Goal: Use online tool/utility: Utilize a website feature to perform a specific function

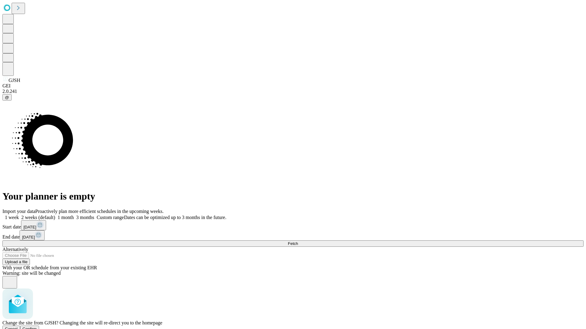
click at [37, 327] on span "Confirm" at bounding box center [30, 329] width 14 height 5
click at [55, 215] on label "2 weeks (default)" at bounding box center [37, 217] width 36 height 5
click at [298, 242] on span "Fetch" at bounding box center [293, 244] width 10 height 5
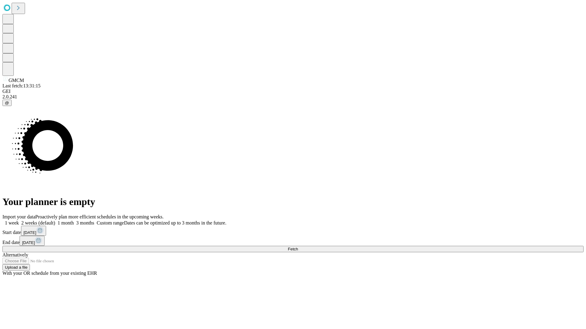
click at [55, 221] on label "2 weeks (default)" at bounding box center [37, 223] width 36 height 5
click at [298, 247] on span "Fetch" at bounding box center [293, 249] width 10 height 5
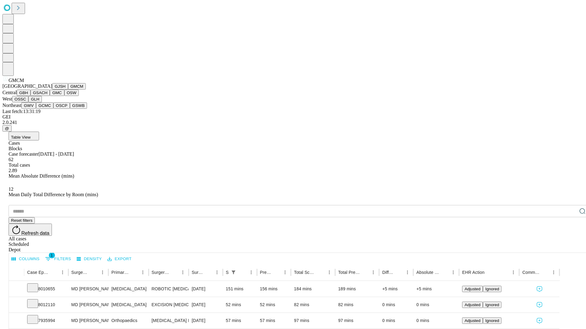
click at [31, 96] on button "GBH" at bounding box center [24, 93] width 14 height 6
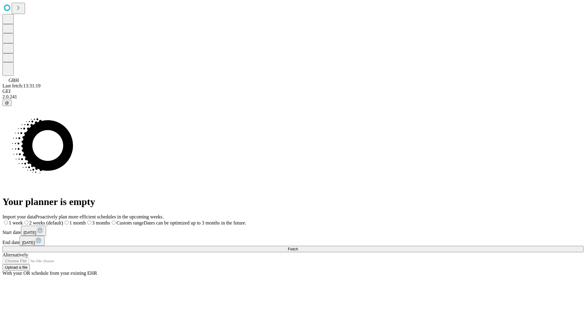
click at [298, 247] on span "Fetch" at bounding box center [293, 249] width 10 height 5
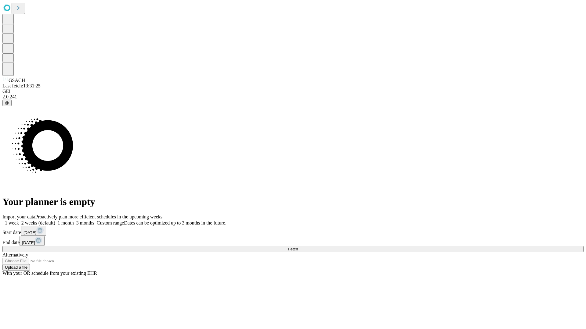
click at [298, 247] on span "Fetch" at bounding box center [293, 249] width 10 height 5
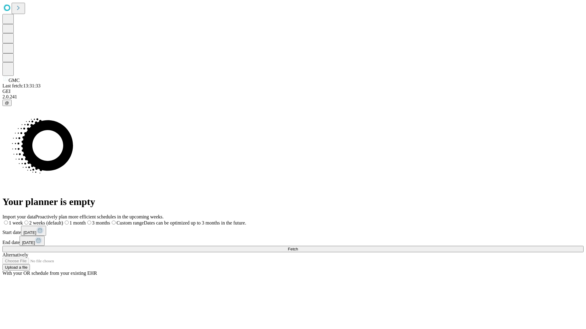
click at [298, 247] on span "Fetch" at bounding box center [293, 249] width 10 height 5
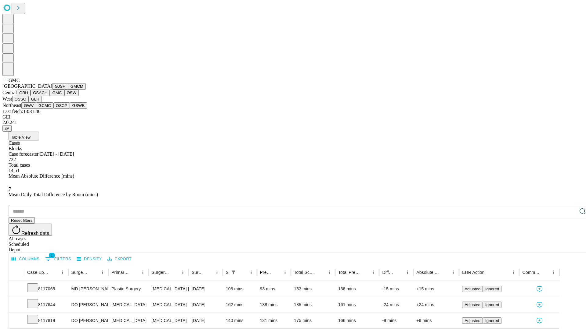
click at [64, 96] on button "OSW" at bounding box center [71, 93] width 15 height 6
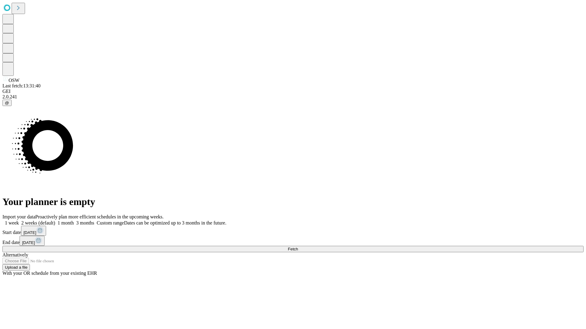
click at [55, 221] on label "2 weeks (default)" at bounding box center [37, 223] width 36 height 5
click at [298, 247] on span "Fetch" at bounding box center [293, 249] width 10 height 5
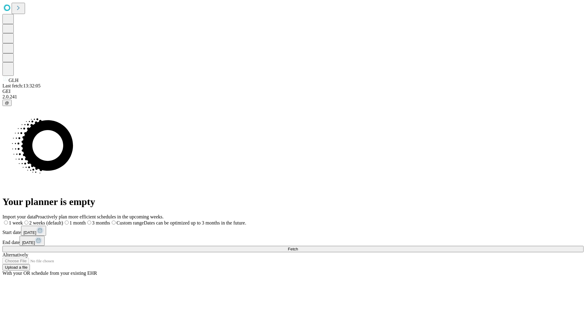
click at [298, 247] on span "Fetch" at bounding box center [293, 249] width 10 height 5
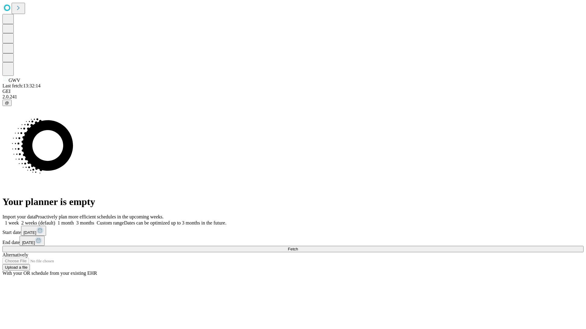
click at [55, 221] on label "2 weeks (default)" at bounding box center [37, 223] width 36 height 5
click at [298, 247] on span "Fetch" at bounding box center [293, 249] width 10 height 5
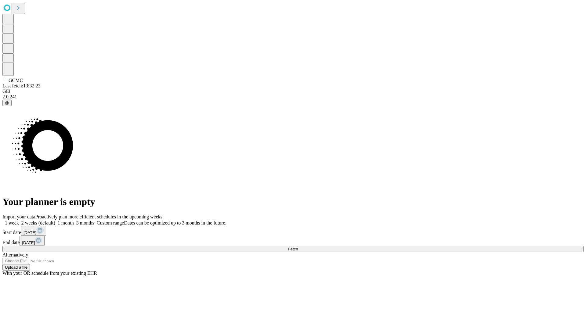
click at [55, 221] on label "2 weeks (default)" at bounding box center [37, 223] width 36 height 5
click at [298, 247] on span "Fetch" at bounding box center [293, 249] width 10 height 5
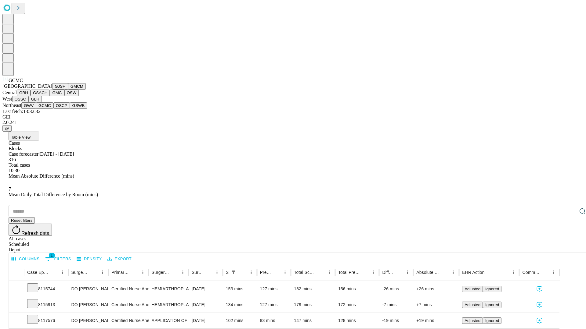
click at [53, 109] on button "OSCP" at bounding box center [61, 105] width 16 height 6
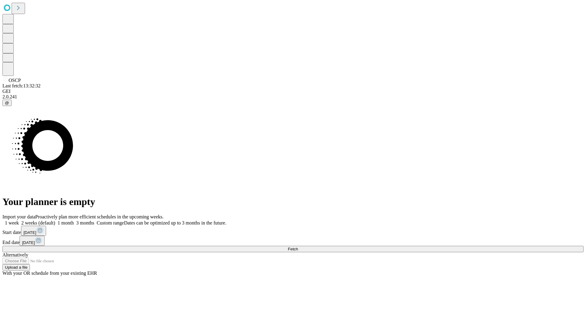
click at [55, 221] on label "2 weeks (default)" at bounding box center [37, 223] width 36 height 5
click at [298, 247] on span "Fetch" at bounding box center [293, 249] width 10 height 5
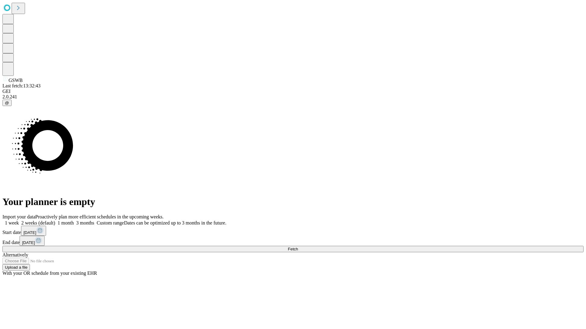
click at [55, 221] on label "2 weeks (default)" at bounding box center [37, 223] width 36 height 5
click at [298, 247] on span "Fetch" at bounding box center [293, 249] width 10 height 5
